Goal: Use online tool/utility: Utilize a website feature to perform a specific function

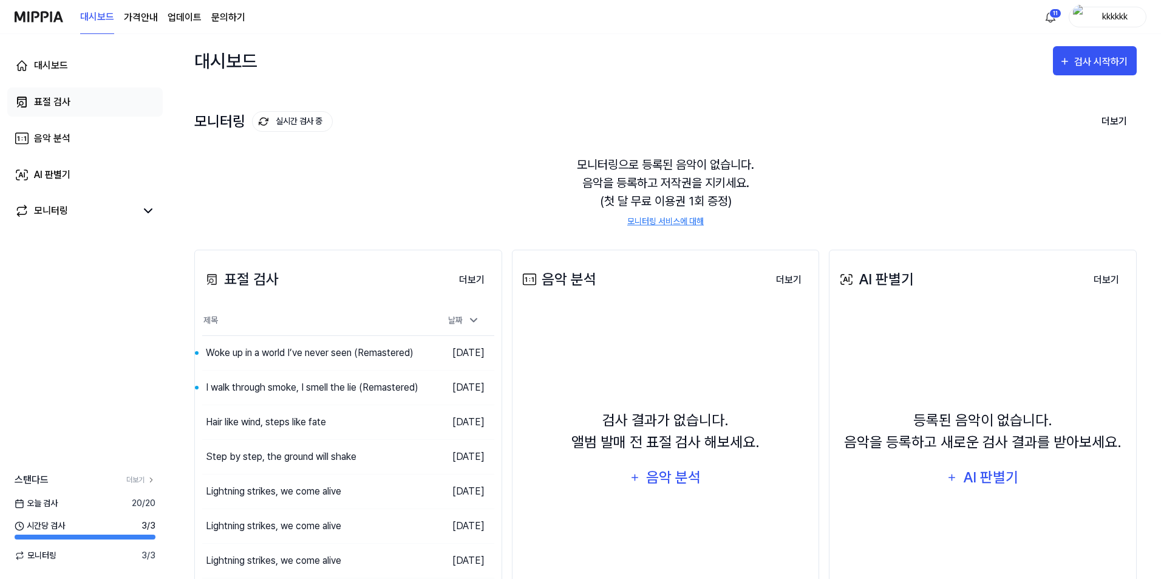
click at [52, 103] on div "표절 검사" at bounding box center [52, 102] width 36 height 15
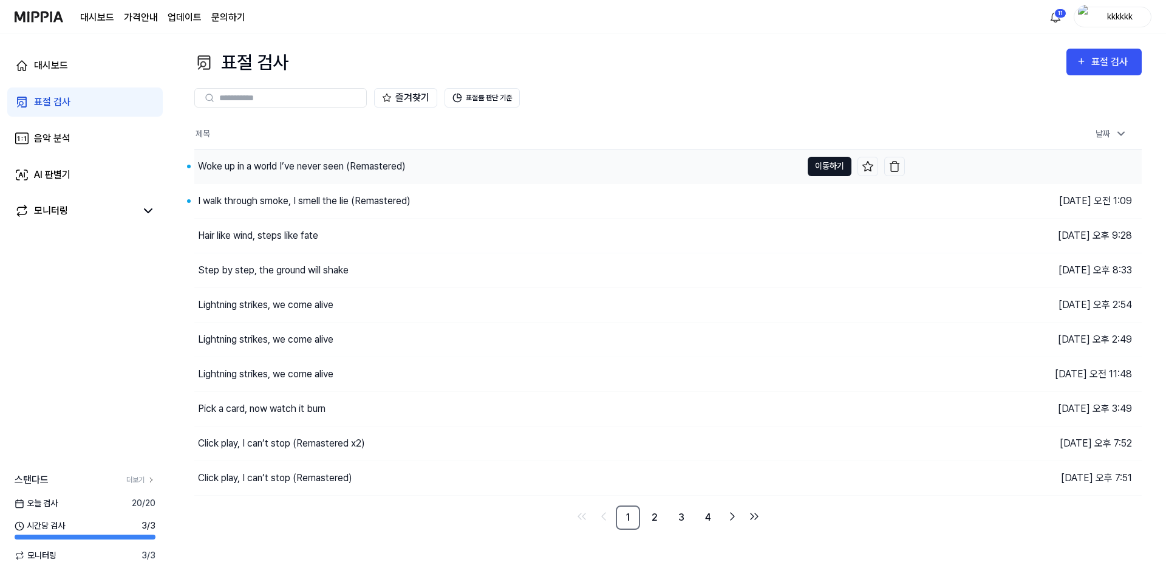
click at [830, 171] on button "이동하기" at bounding box center [830, 166] width 44 height 19
click at [832, 206] on button "이동하기" at bounding box center [830, 200] width 44 height 19
